Goal: Transaction & Acquisition: Purchase product/service

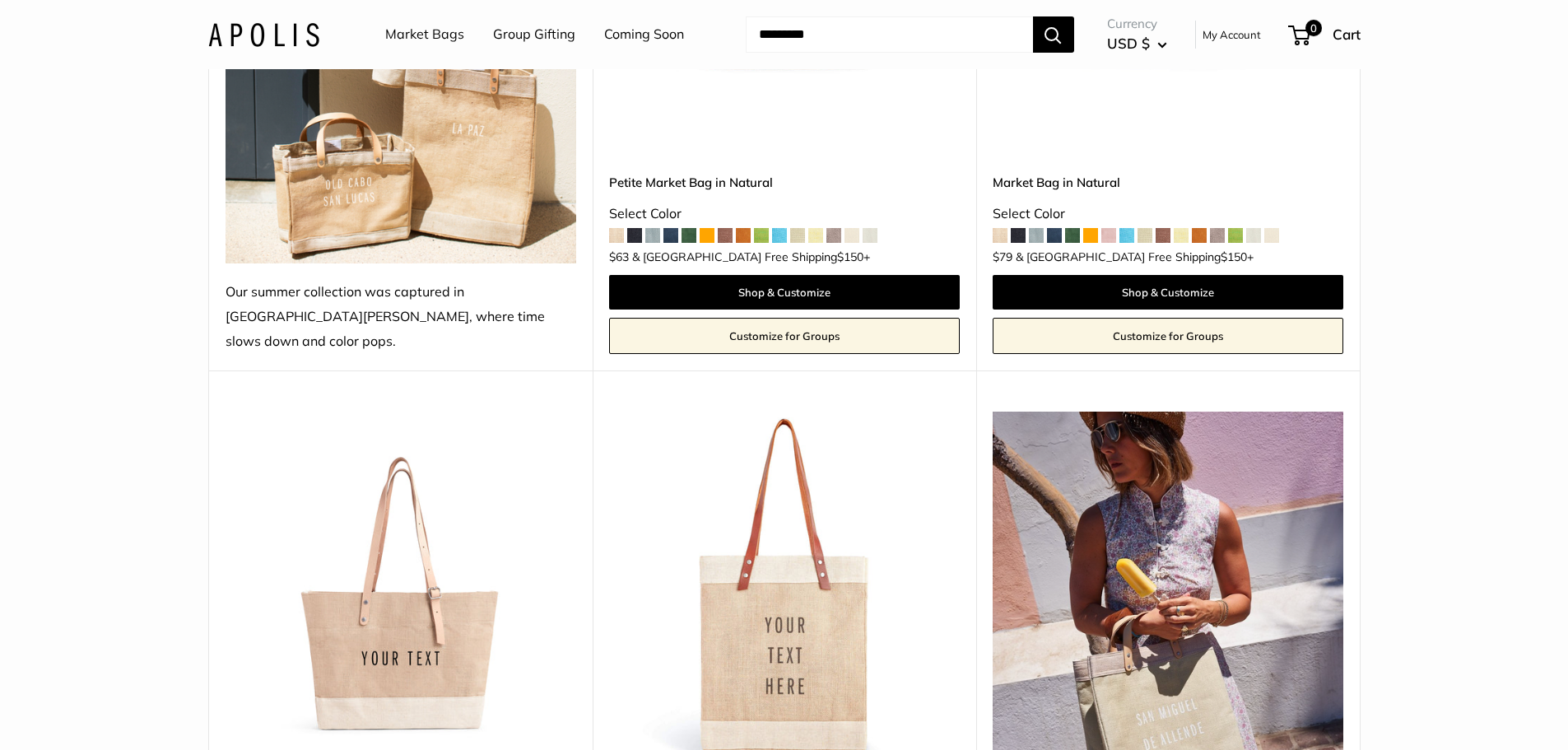
scroll to position [247, 0]
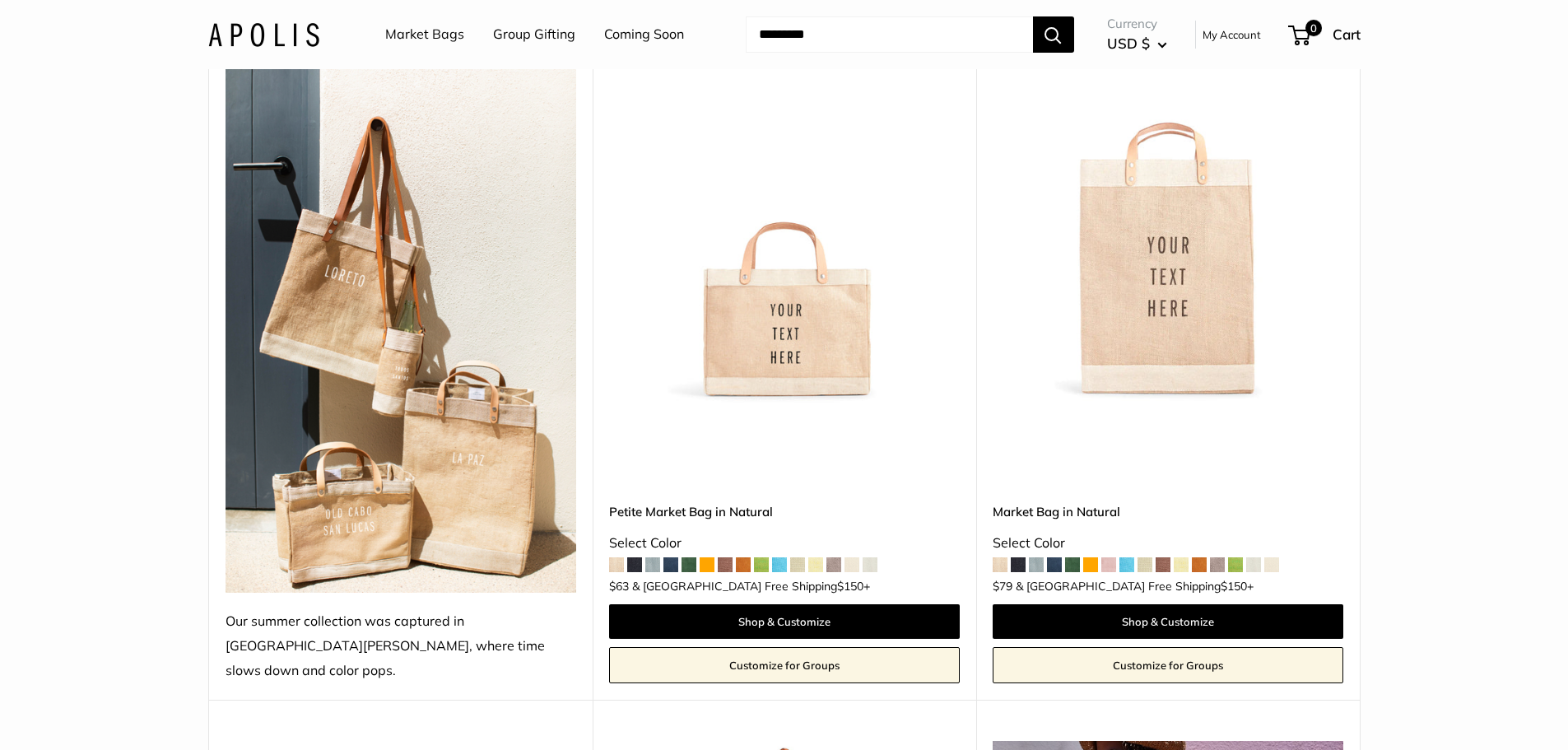
click at [1130, 557] on span at bounding box center [1126, 564] width 15 height 15
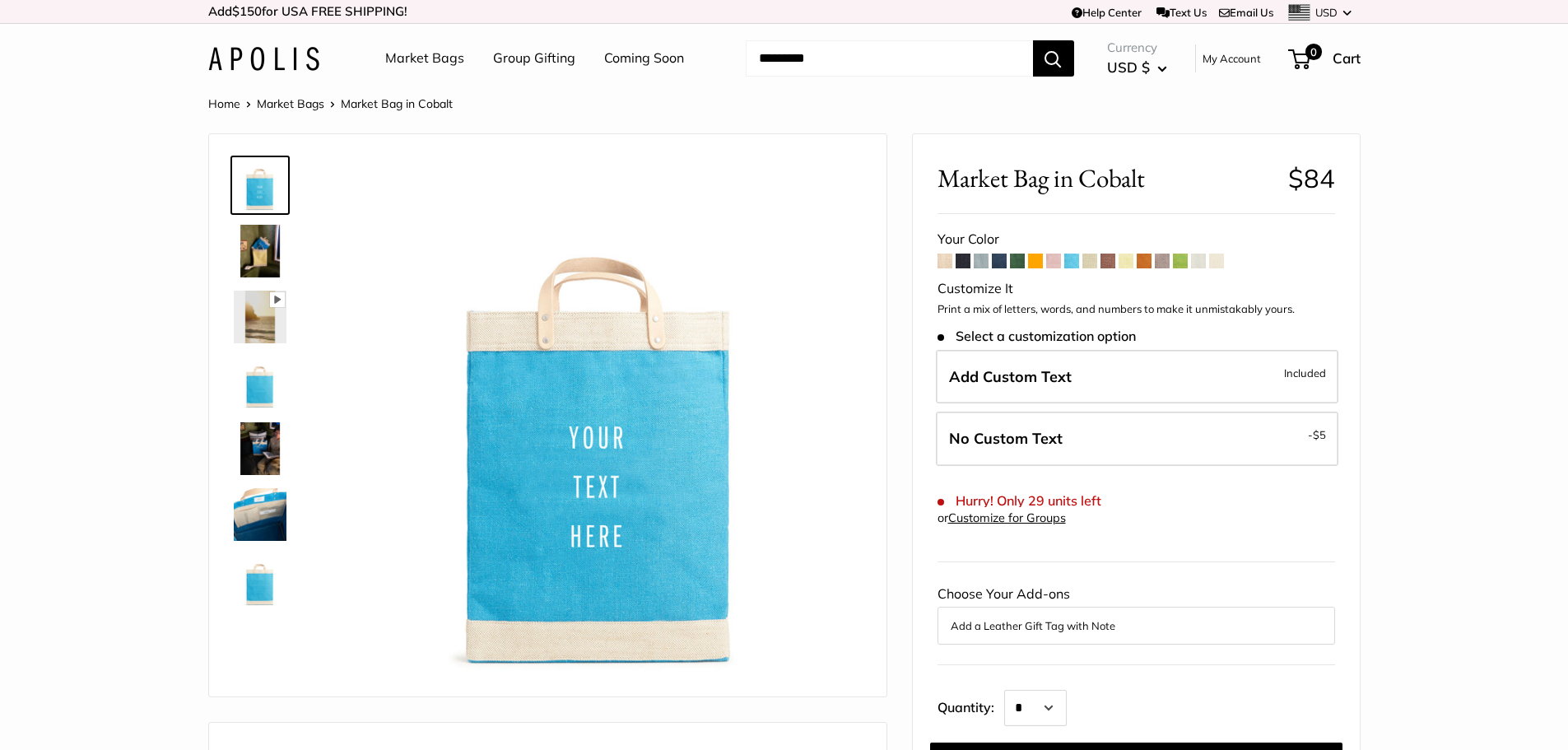
click at [1001, 264] on span at bounding box center [999, 260] width 15 height 15
